Goal: Task Accomplishment & Management: Use online tool/utility

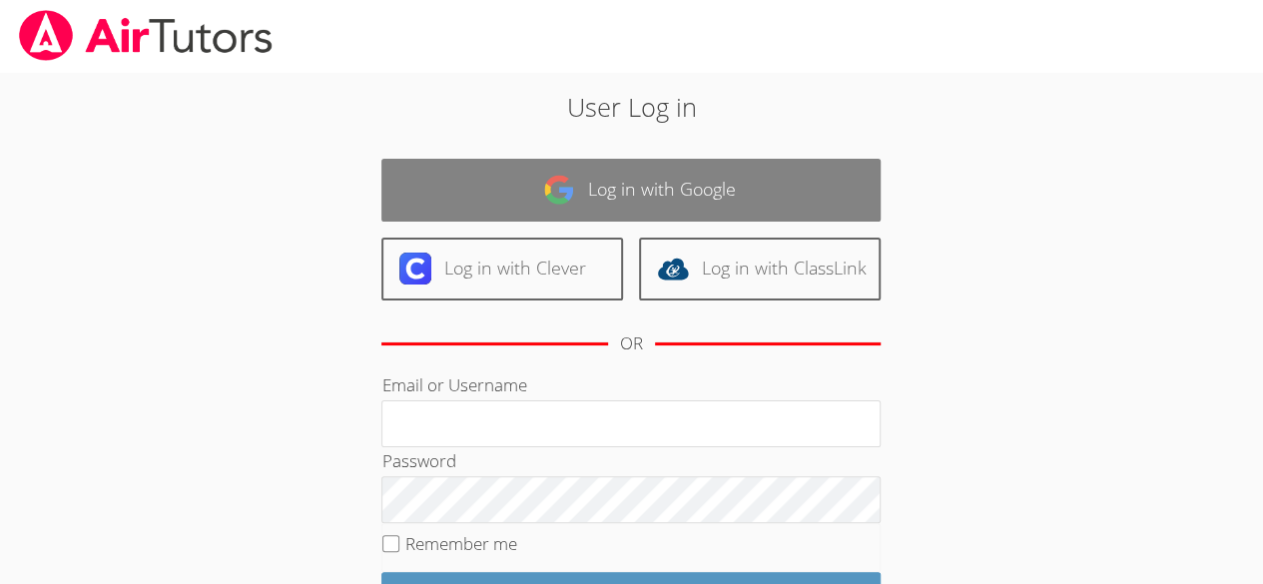
click at [517, 201] on link "Log in with Google" at bounding box center [630, 190] width 499 height 63
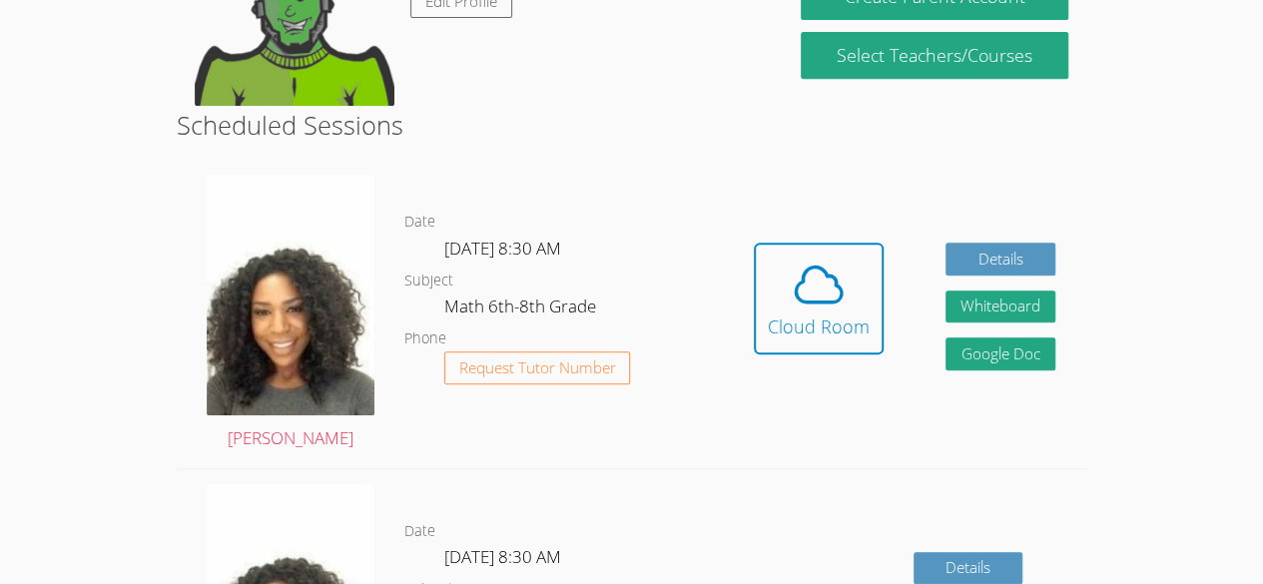
scroll to position [425, 0]
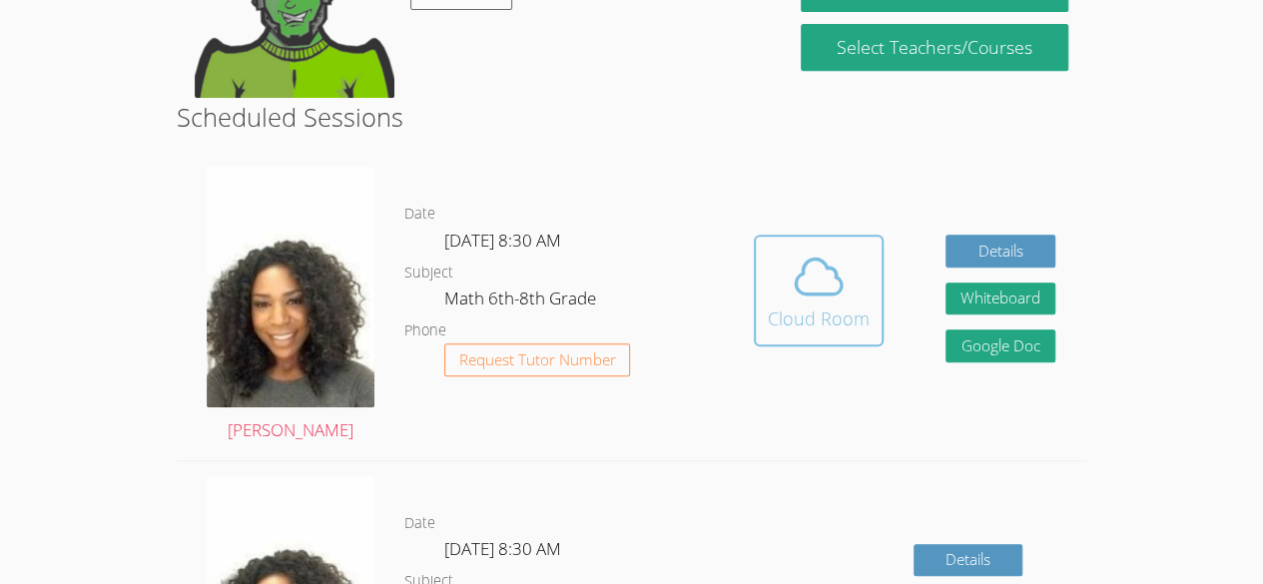
click at [858, 279] on span at bounding box center [819, 277] width 102 height 56
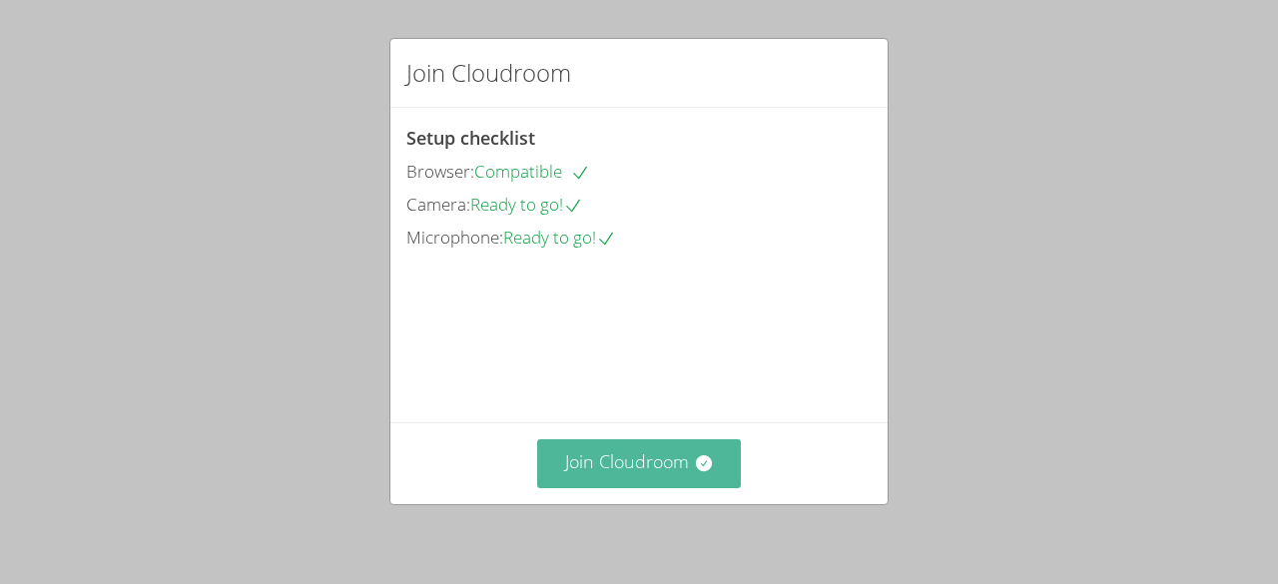
click at [653, 464] on button "Join Cloudroom" at bounding box center [639, 463] width 205 height 49
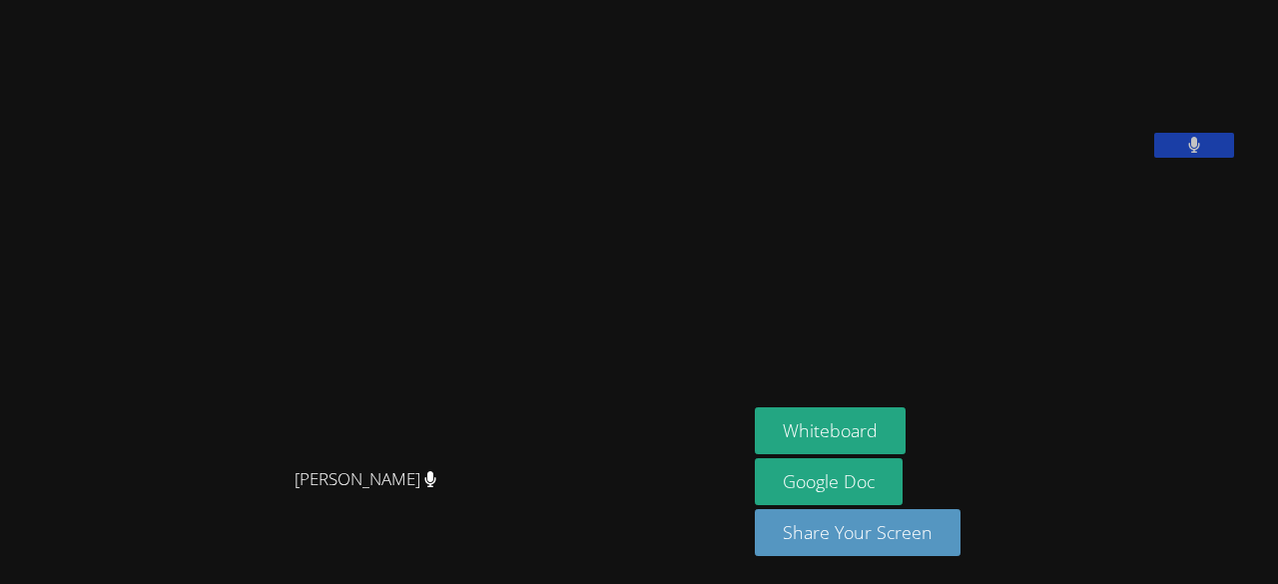
click at [224, 152] on video at bounding box center [374, 252] width 300 height 411
click at [827, 158] on video at bounding box center [905, 83] width 300 height 150
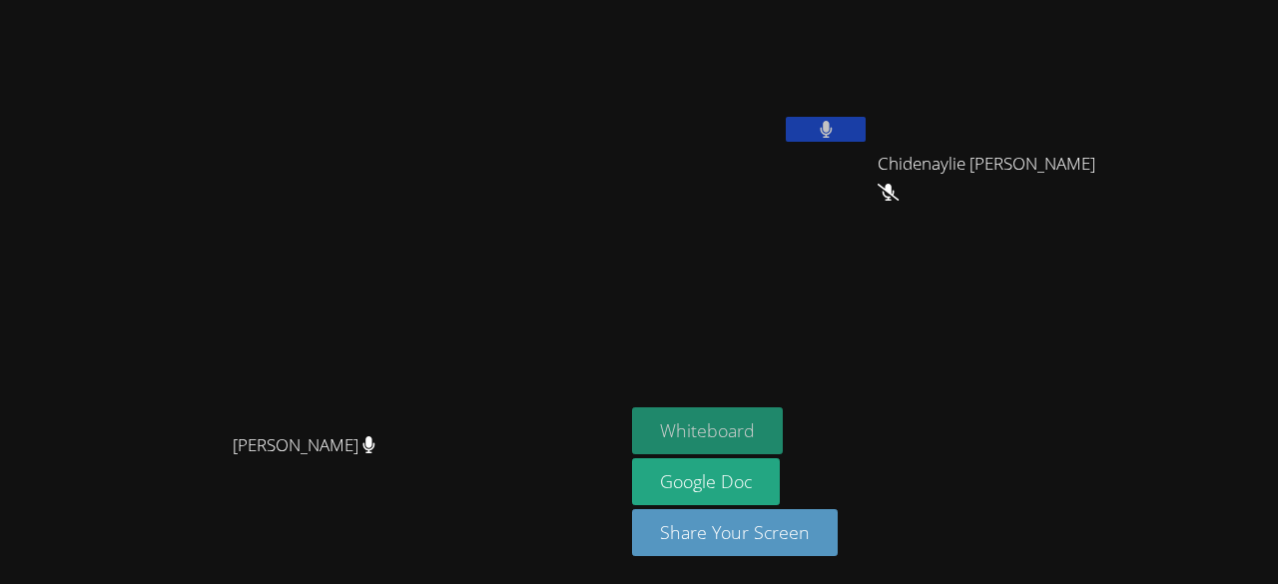
click at [783, 426] on button "Whiteboard" at bounding box center [707, 430] width 151 height 47
click at [1028, 200] on div "Medjina Damys Chidenaylie Saintil Chidenaylie Saintil" at bounding box center [873, 115] width 483 height 214
click at [462, 338] on video at bounding box center [313, 252] width 300 height 342
click at [462, 81] on video at bounding box center [313, 252] width 300 height 342
click at [811, 76] on video at bounding box center [751, 75] width 238 height 134
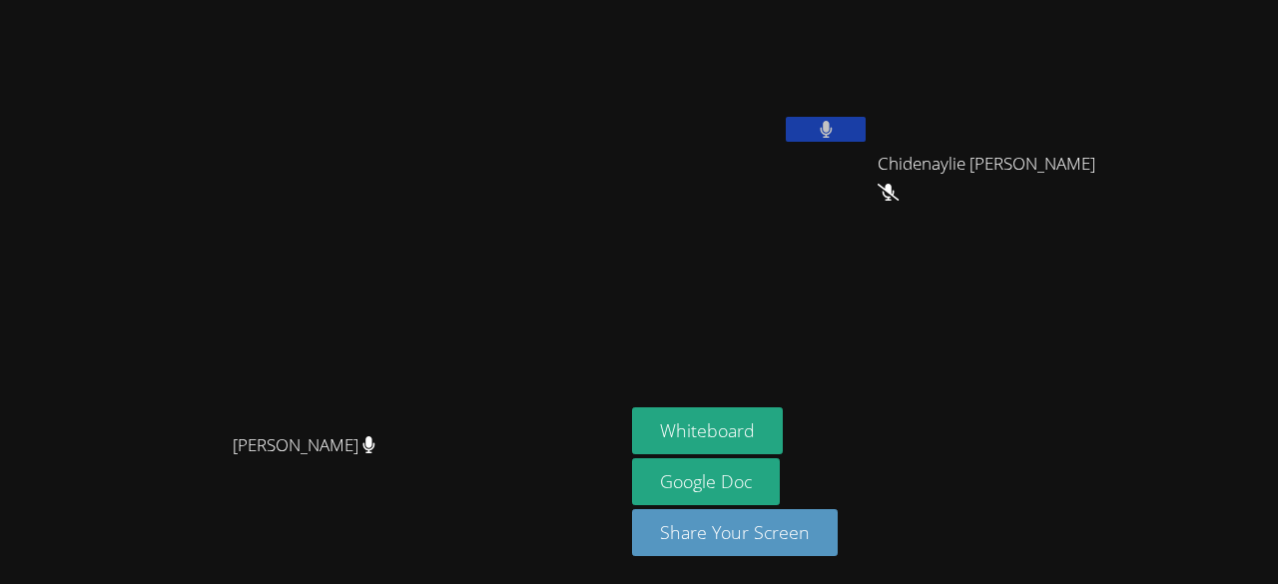
click at [834, 70] on video at bounding box center [751, 75] width 238 height 134
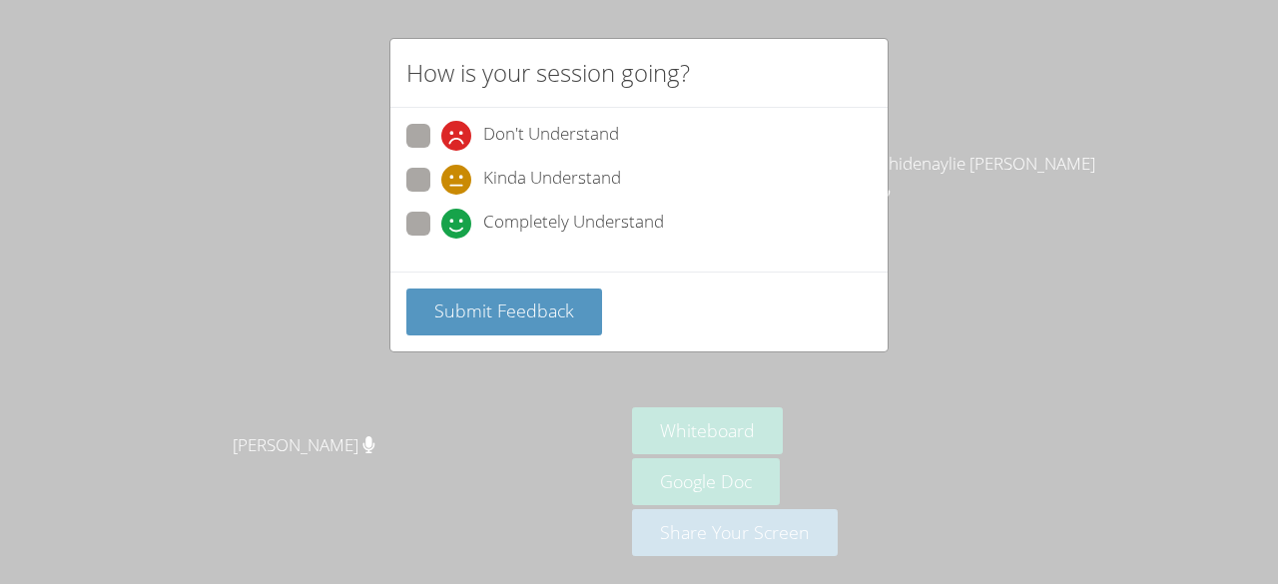
click at [615, 176] on span "Kinda Understand" at bounding box center [552, 180] width 138 height 30
click at [458, 176] on input "Kinda Understand" at bounding box center [449, 176] width 17 height 17
radio input "true"
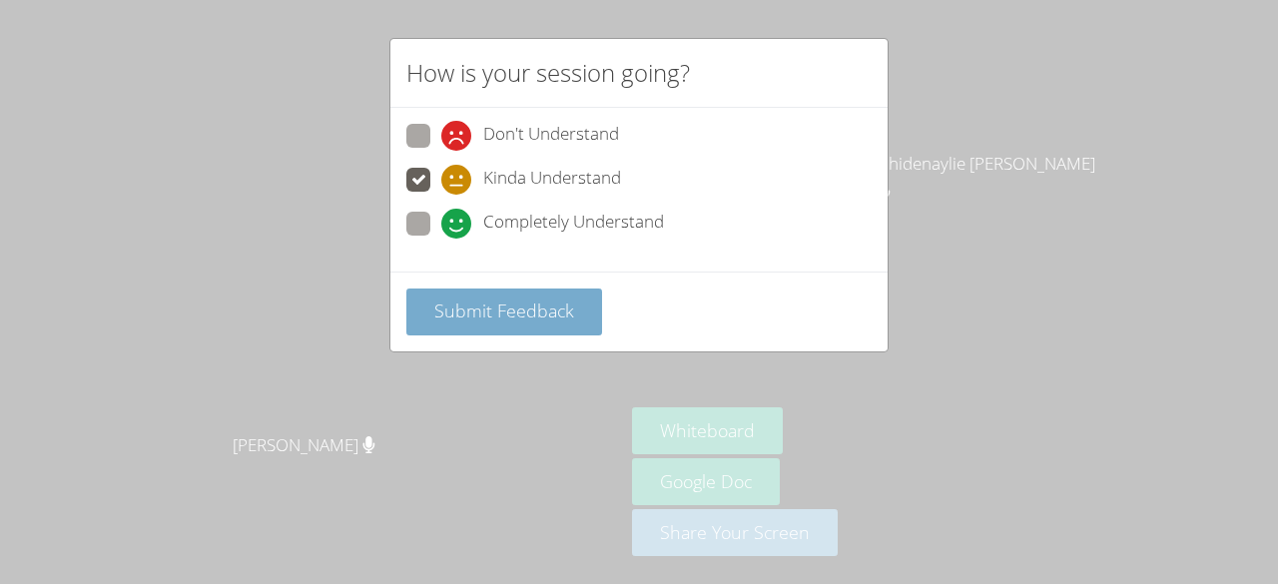
click at [565, 289] on button "Submit Feedback" at bounding box center [504, 312] width 196 height 47
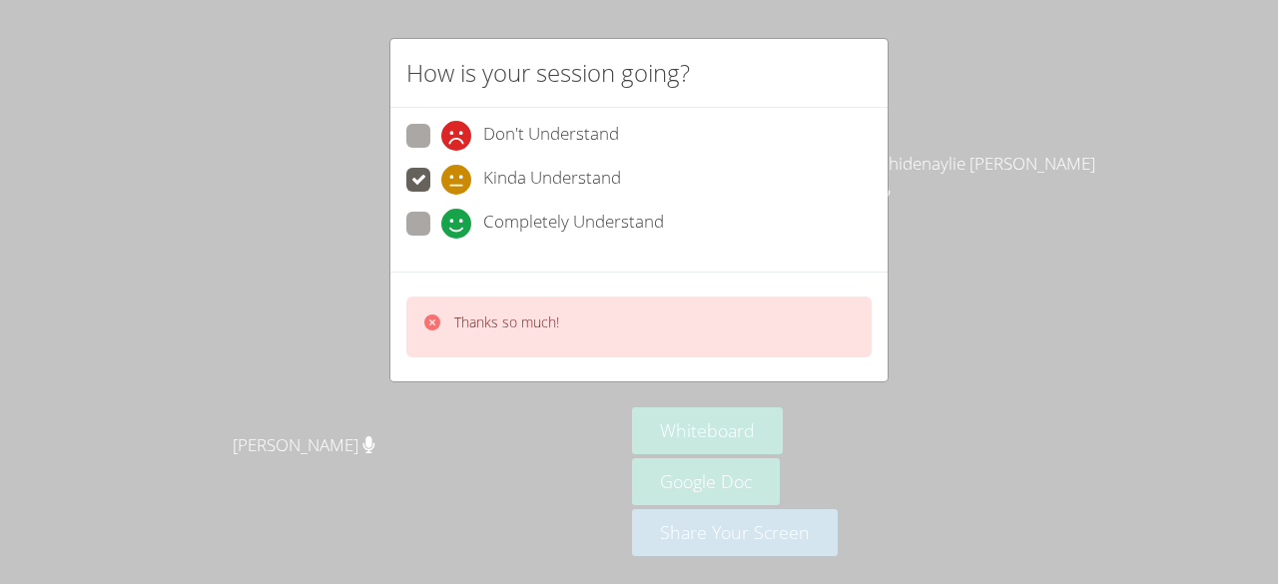
click at [773, 304] on div "Thanks so much!" at bounding box center [638, 327] width 465 height 61
